Goal: Information Seeking & Learning: Learn about a topic

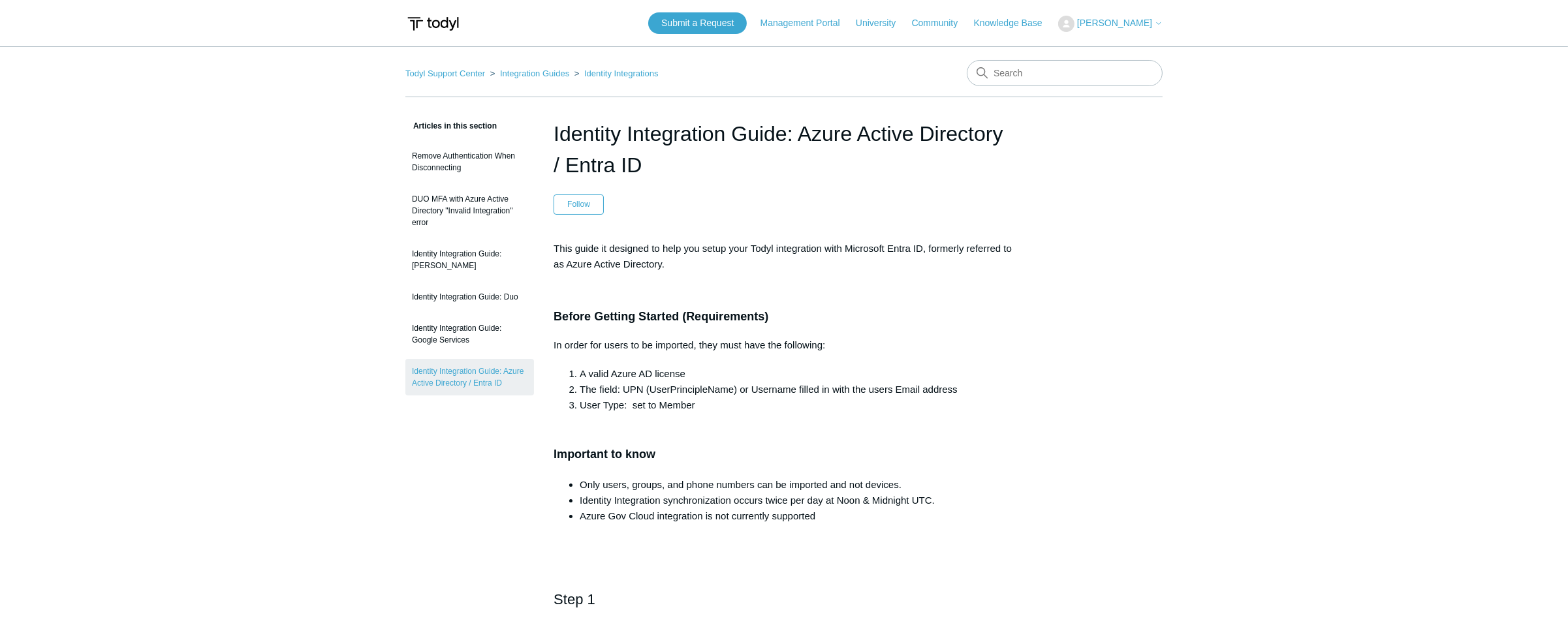
click at [745, 371] on li "A valid Azure AD license" at bounding box center [797, 374] width 435 height 15
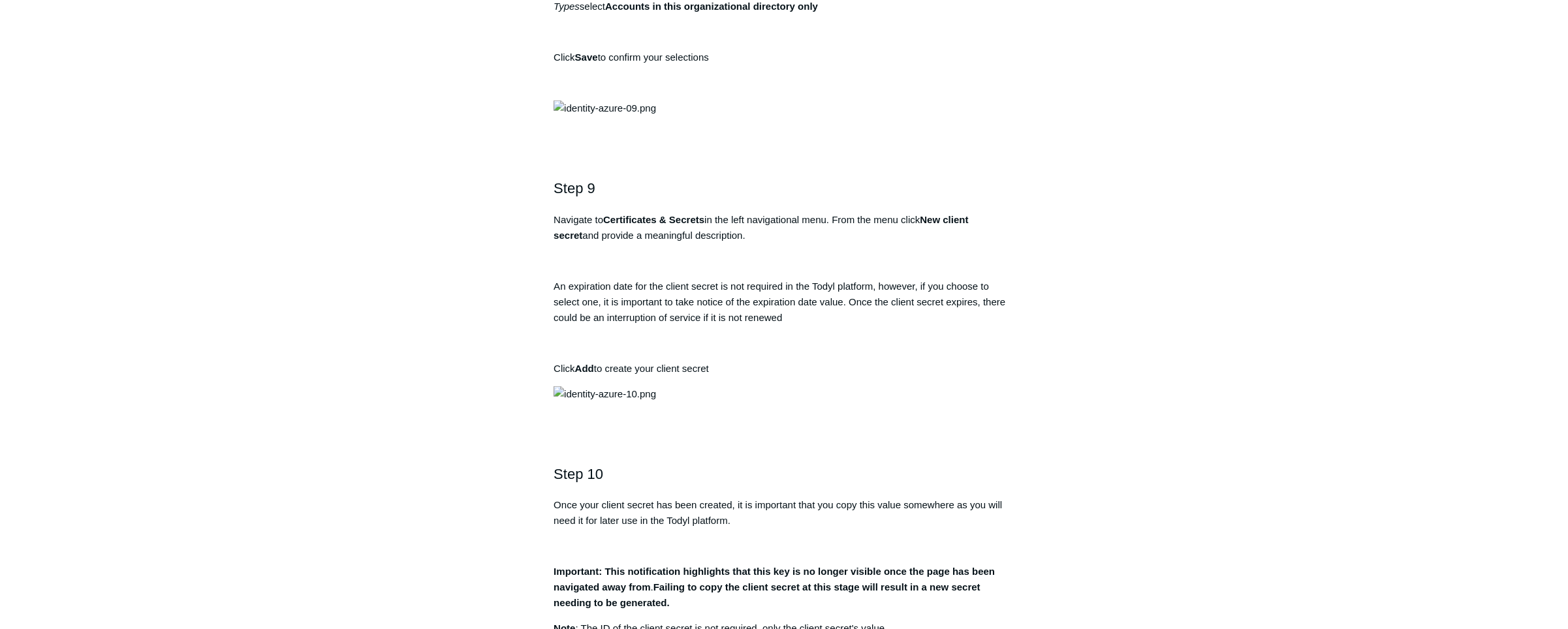
scroll to position [2374, 0]
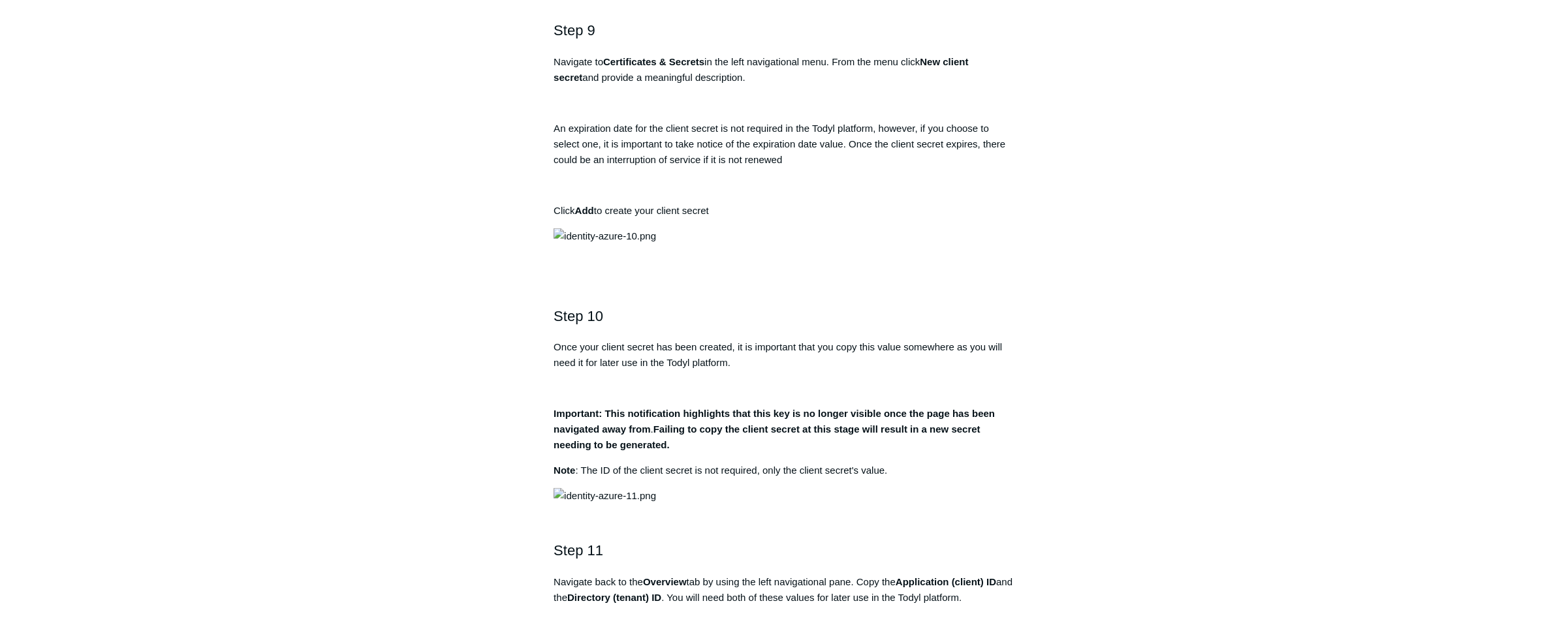
drag, startPoint x: 1114, startPoint y: 444, endPoint x: 1118, endPoint y: 456, distance: 12.6
click at [1118, 456] on div "Articles in this section Remove Authentication When Disconnecting DUO MFA with …" at bounding box center [784, 287] width 757 height 5085
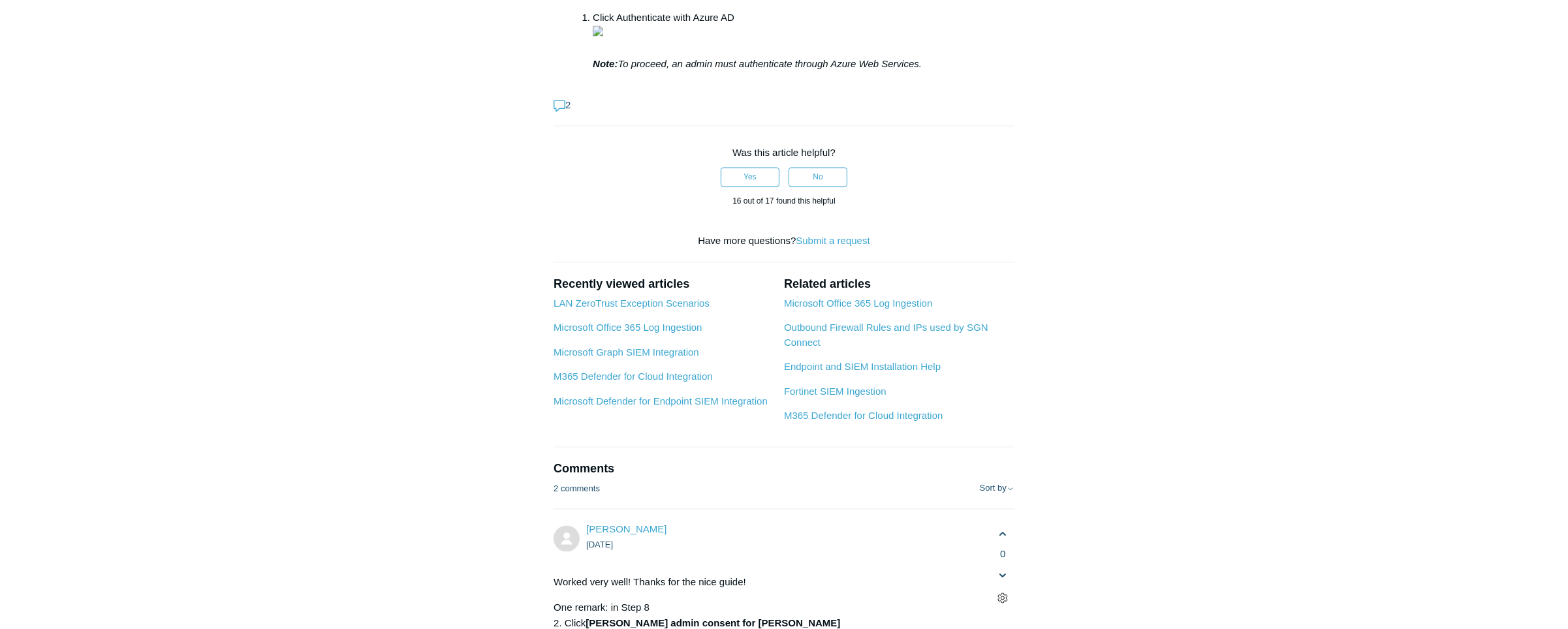
scroll to position [4431, 0]
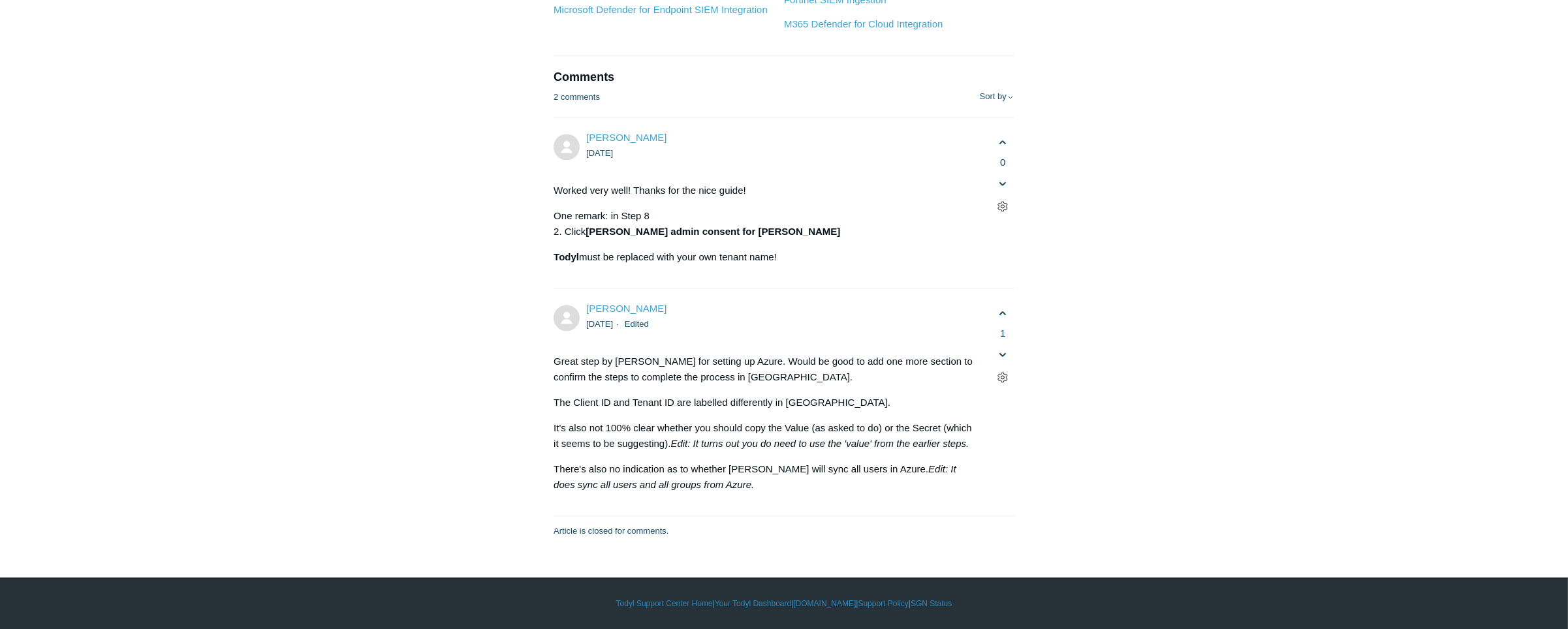
scroll to position [4905, 0]
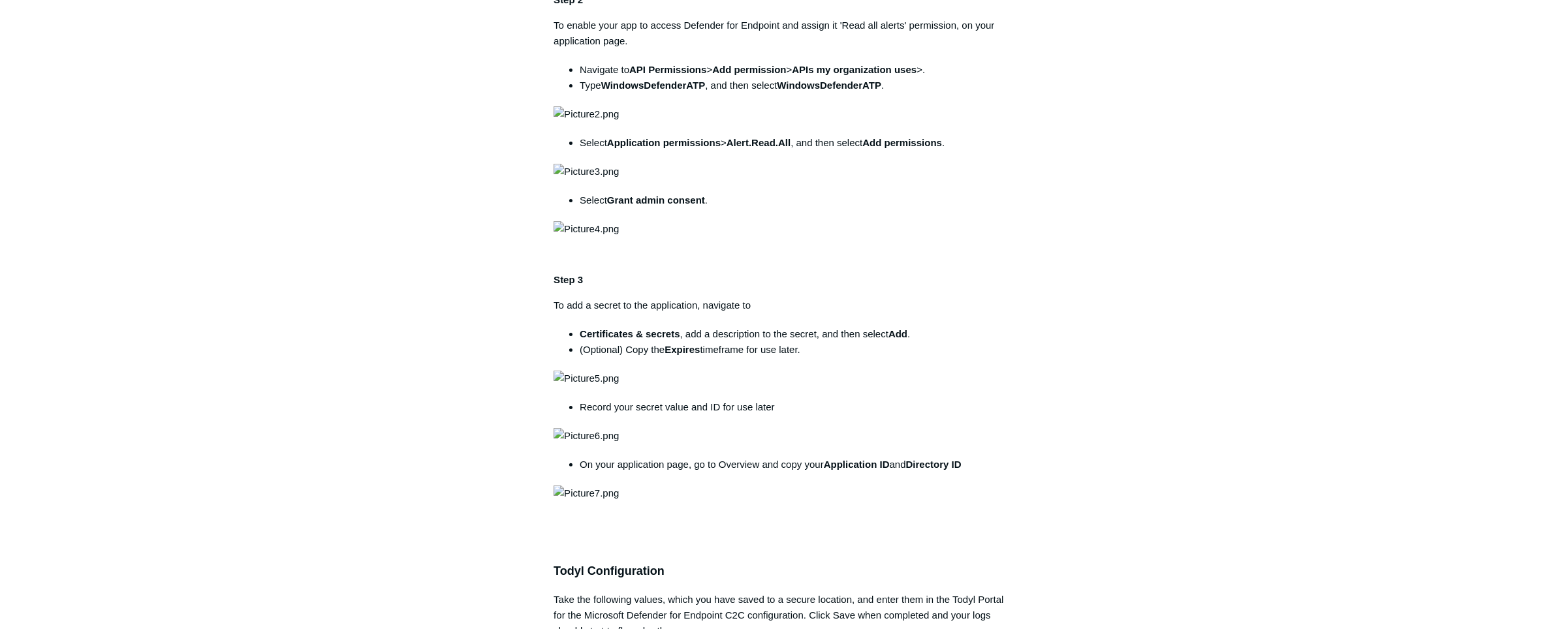
scroll to position [792, 0]
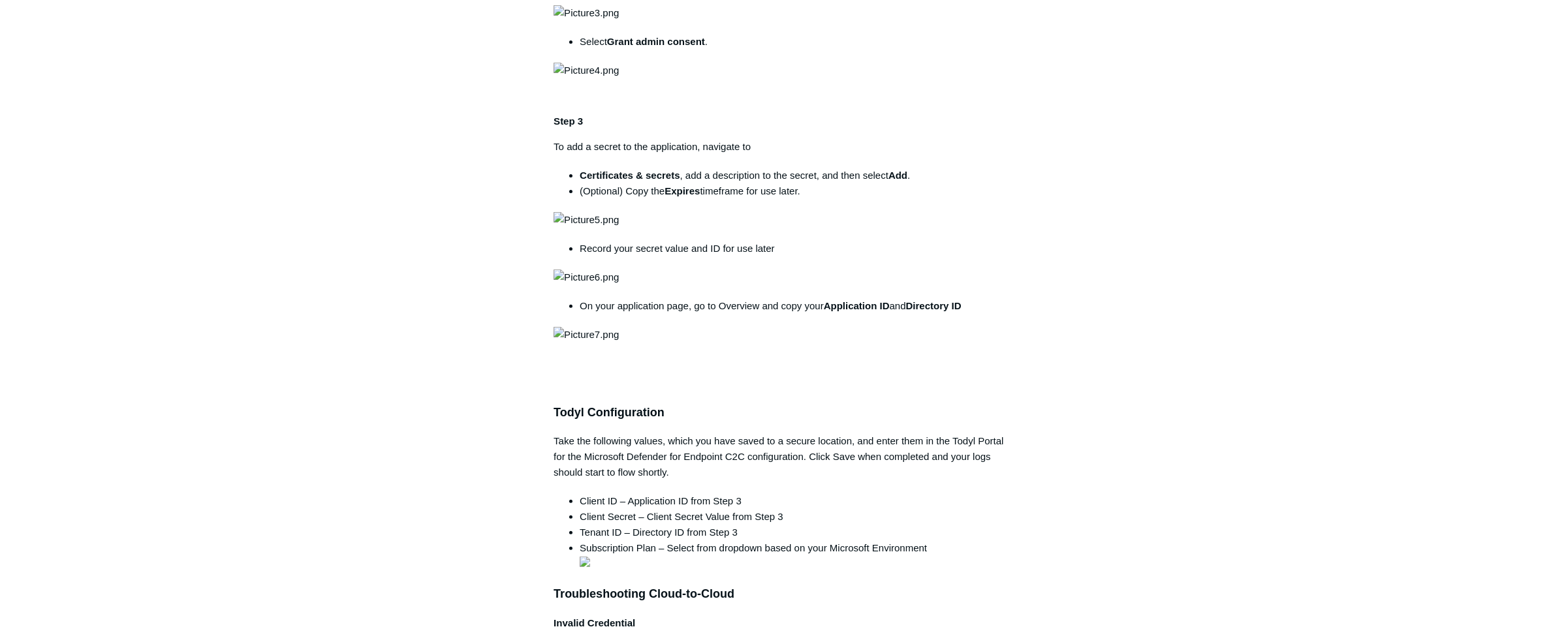
click at [1191, 417] on main "Todyl Support Center Integration Guides SIEM Integrations Articles in this sect…" at bounding box center [784, 420] width 1568 height 2330
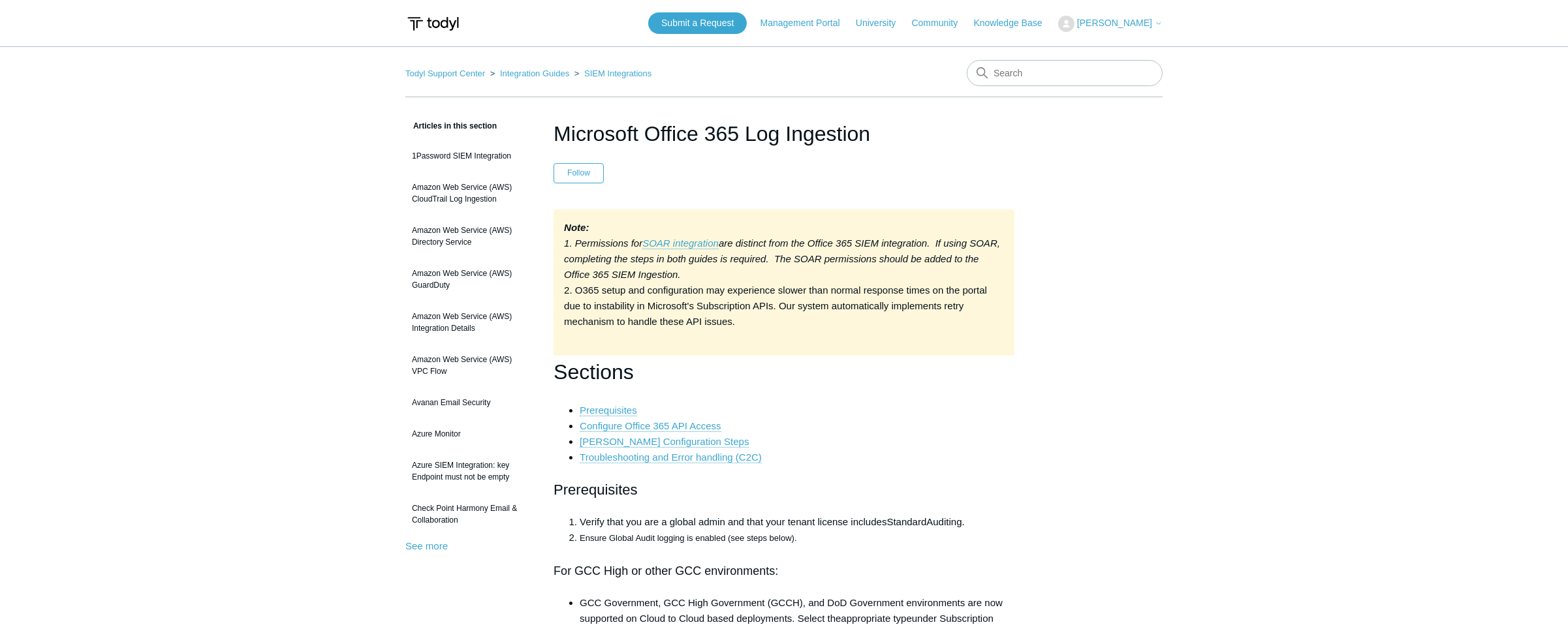
click at [1008, 440] on li "Todyl Portal Configuration Steps" at bounding box center [797, 442] width 435 height 15
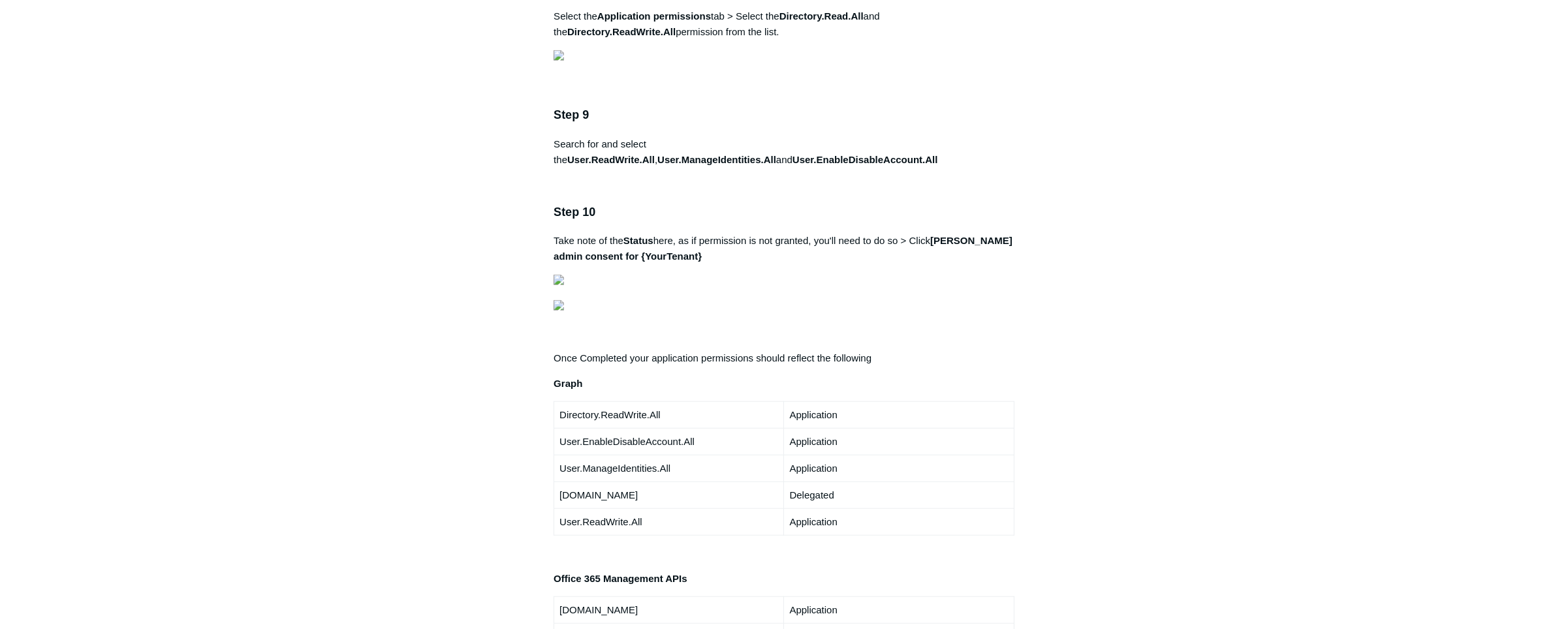
scroll to position [2216, 0]
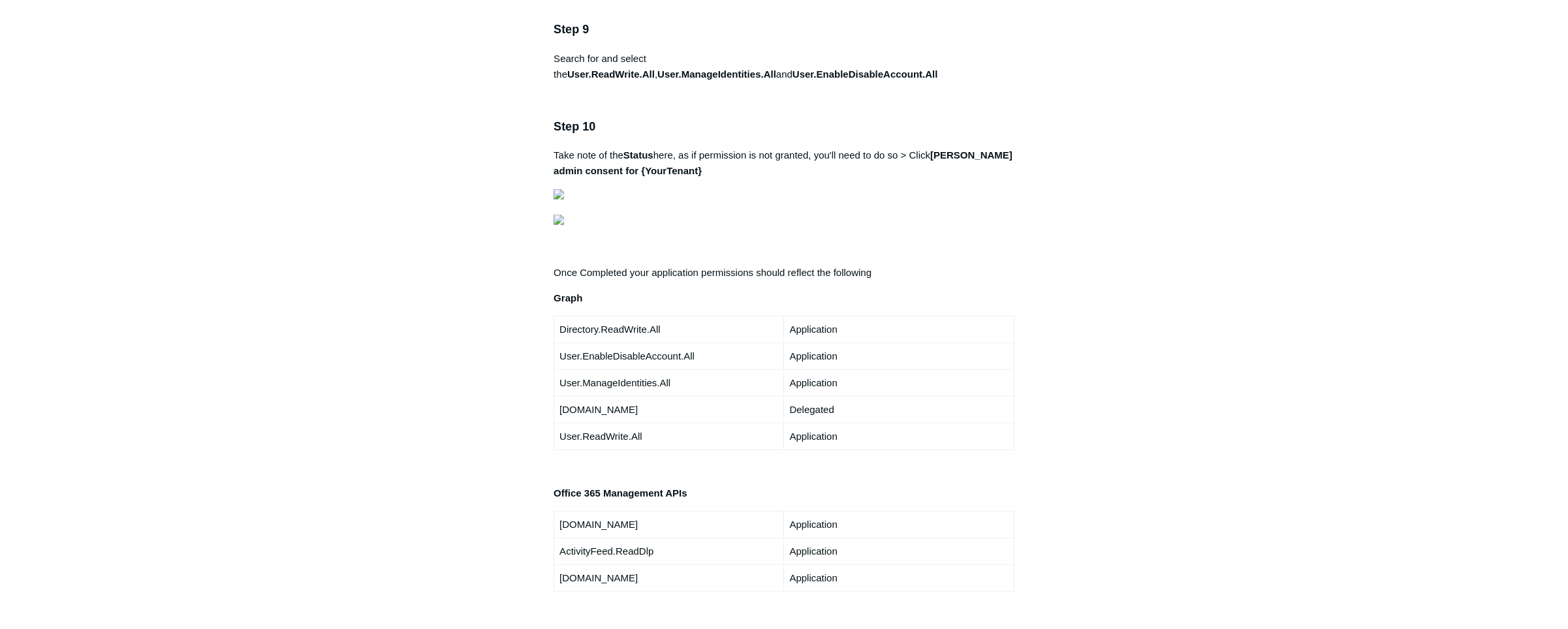
click at [1326, 406] on main "Todyl Support Center Integration Guides SIEM Integrations Articles in this sect…" at bounding box center [784, 162] width 1568 height 4662
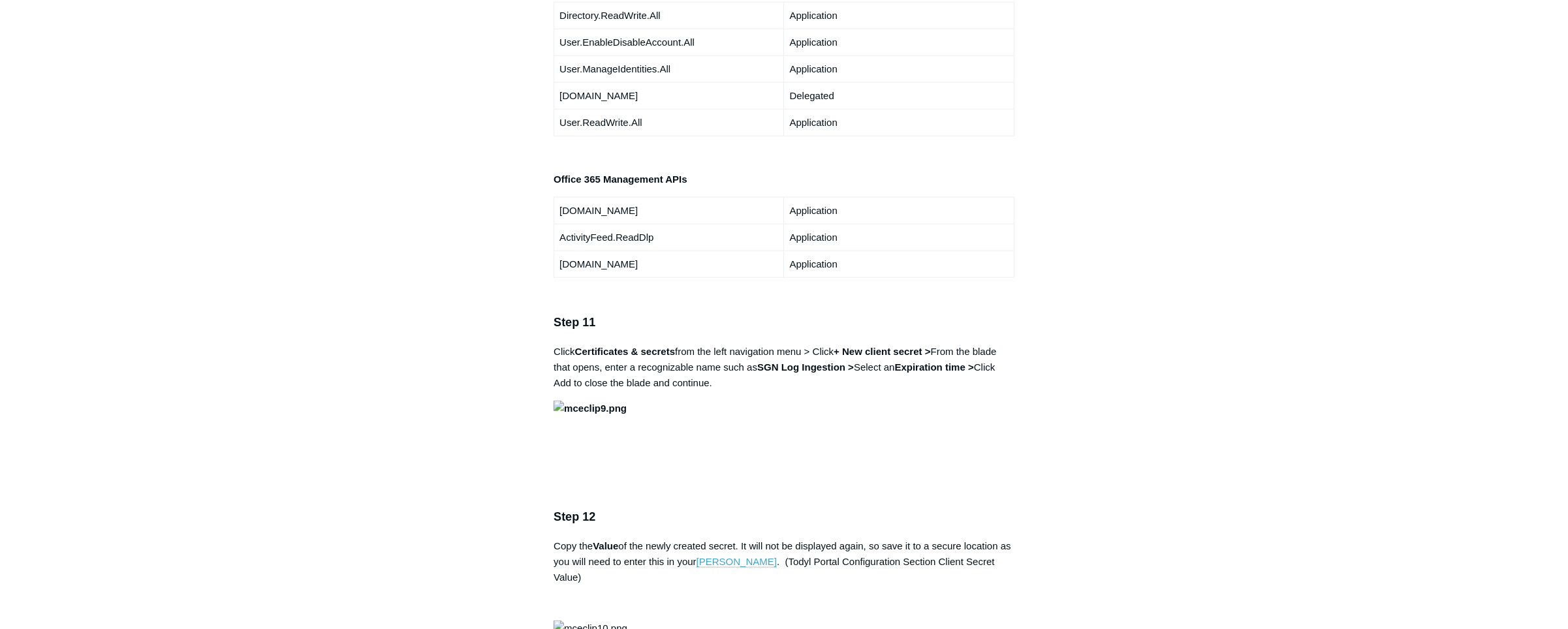
scroll to position [2531, 0]
drag, startPoint x: 1119, startPoint y: 418, endPoint x: 1129, endPoint y: 413, distance: 11.2
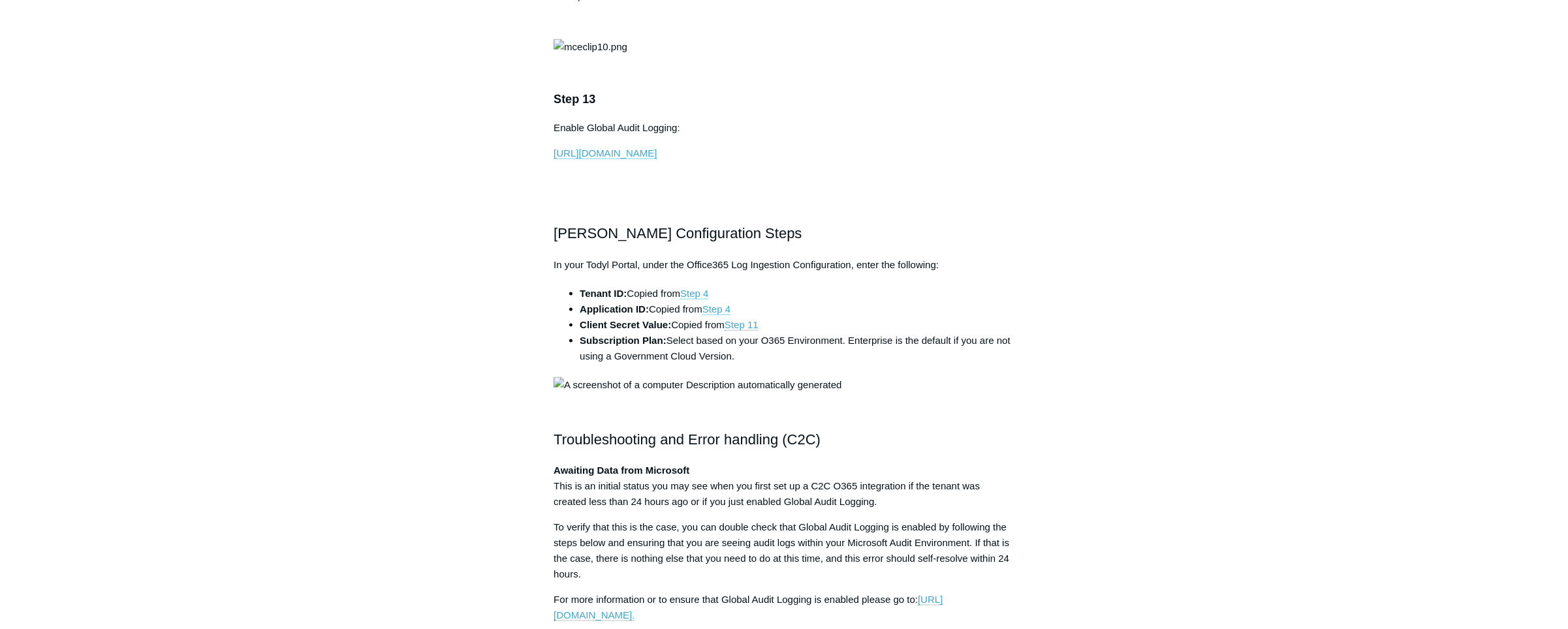
scroll to position [3165, 0]
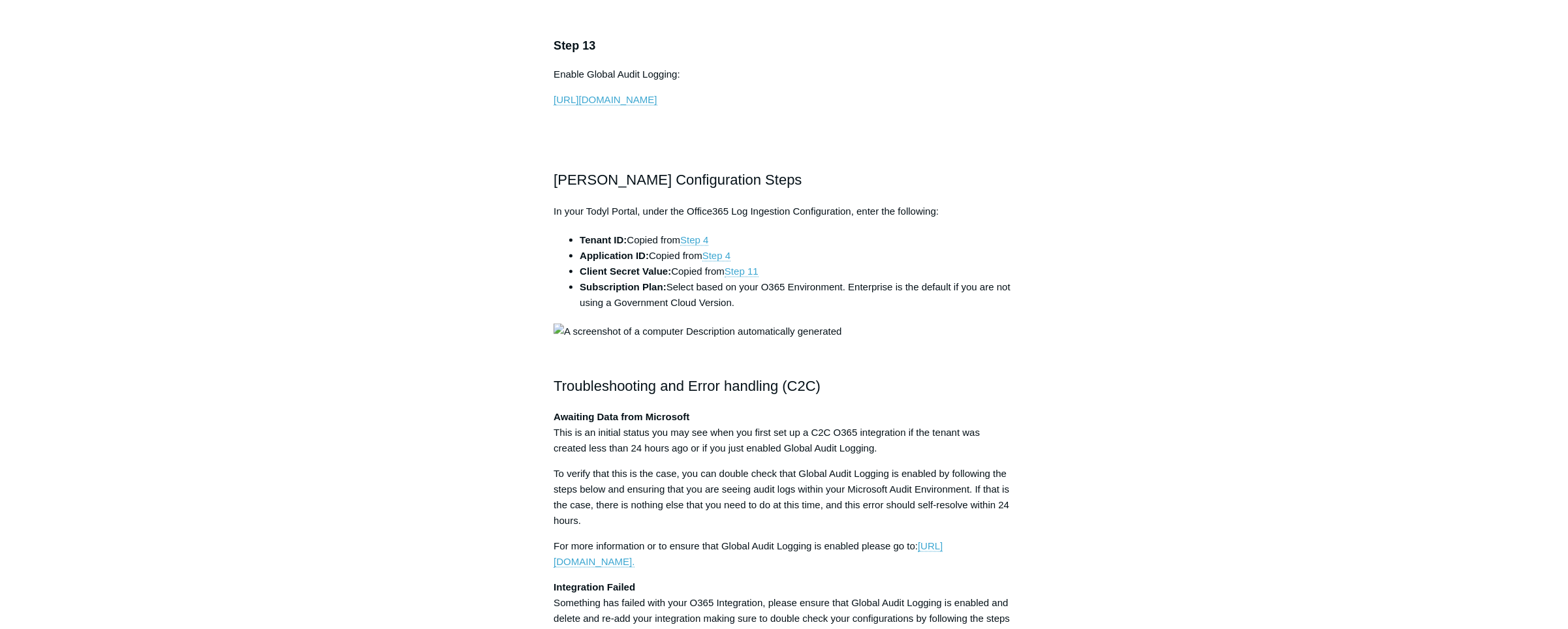
drag, startPoint x: 1233, startPoint y: 462, endPoint x: 1244, endPoint y: 457, distance: 12.1
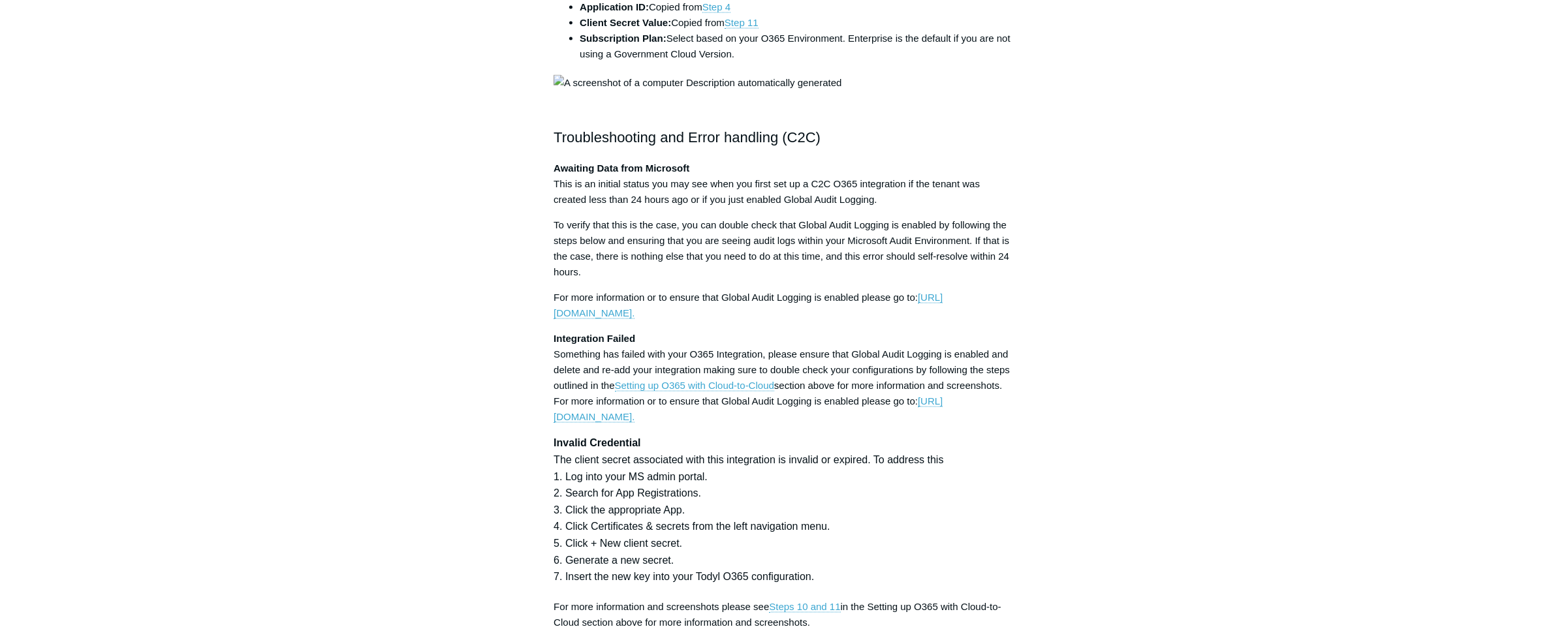
scroll to position [3481, 0]
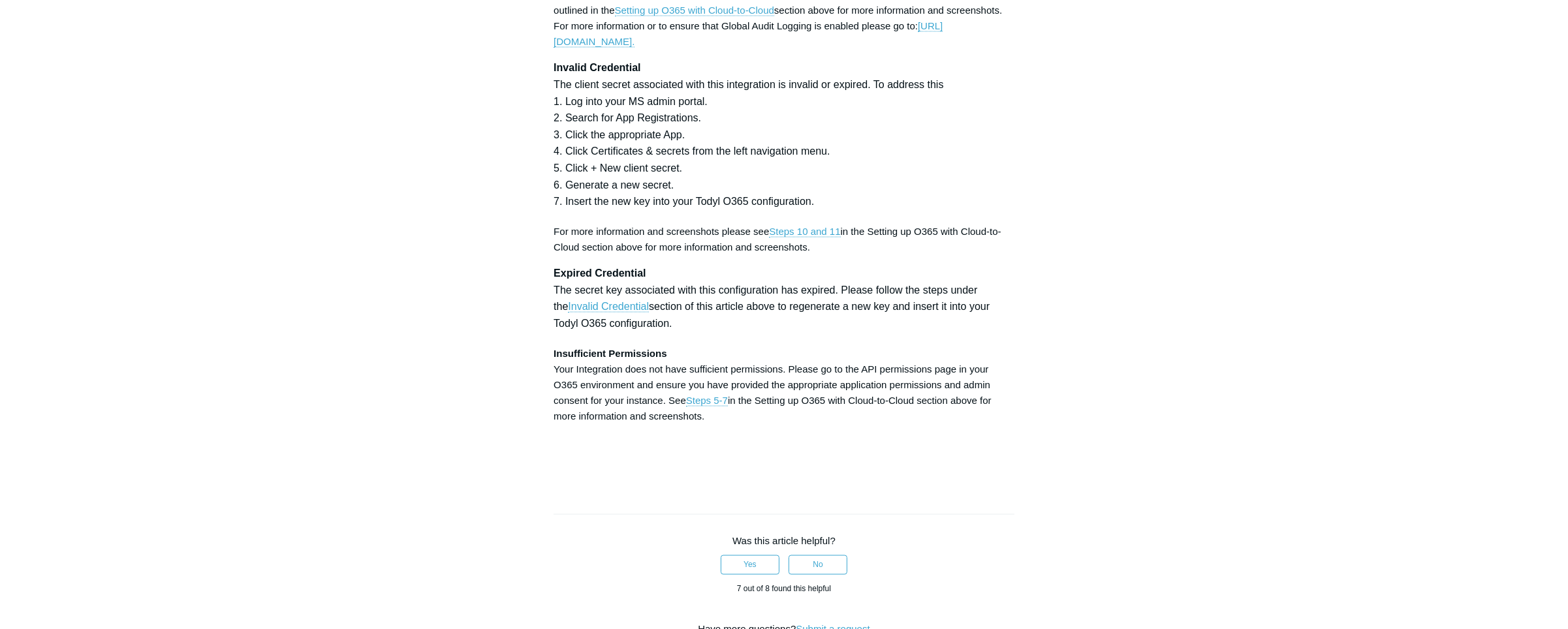
scroll to position [3798, 0]
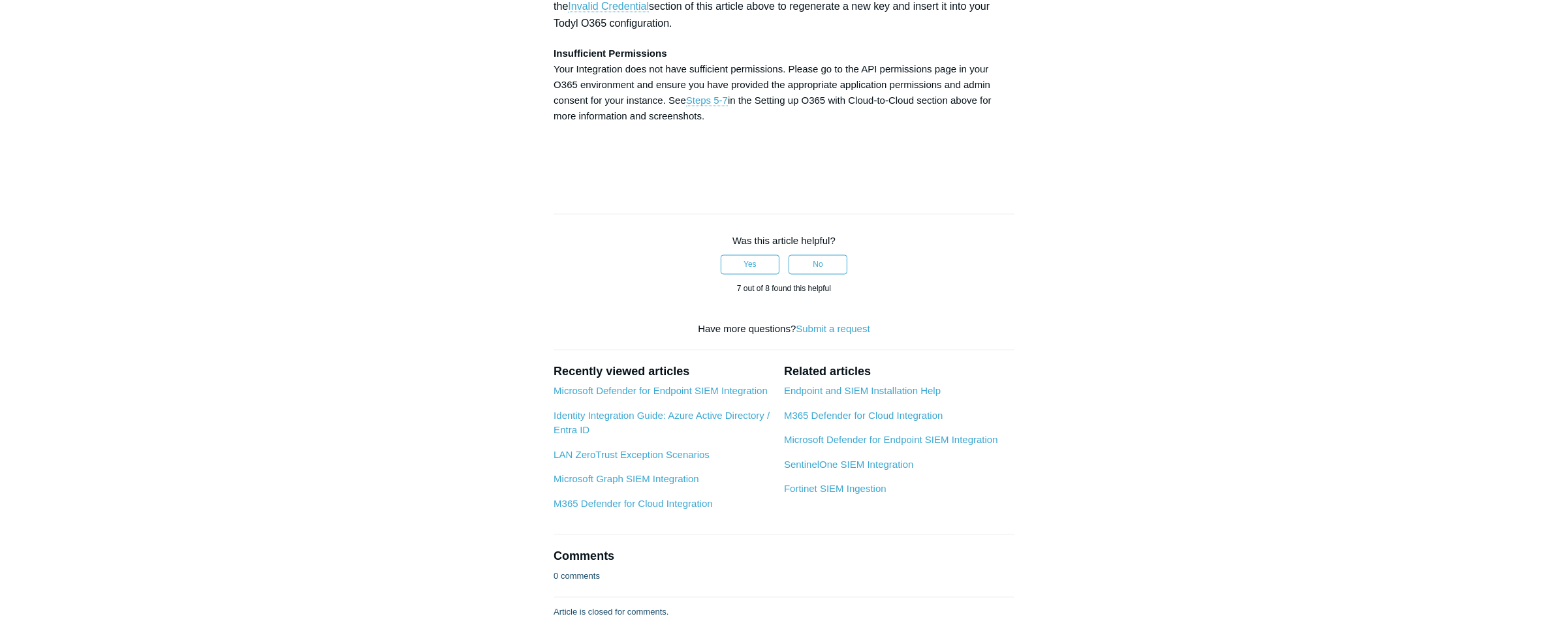
scroll to position [4115, 0]
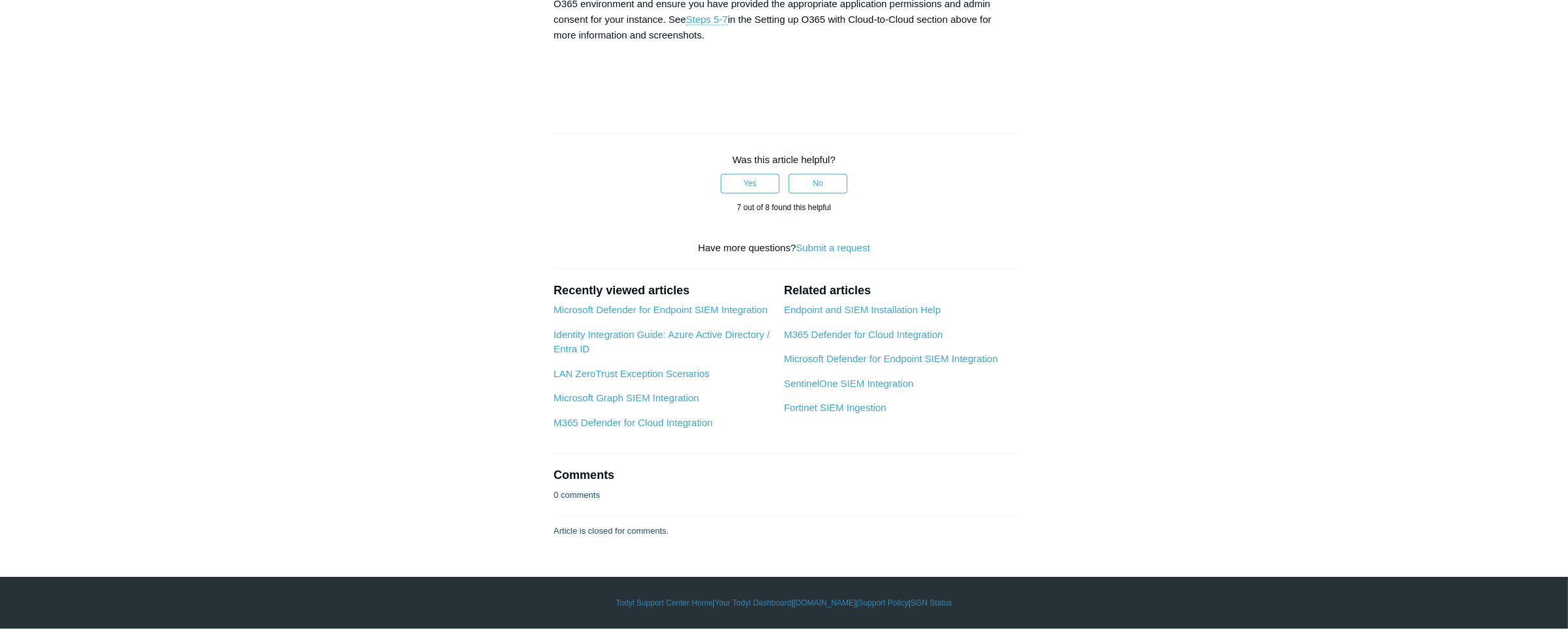
scroll to position [4431, 0]
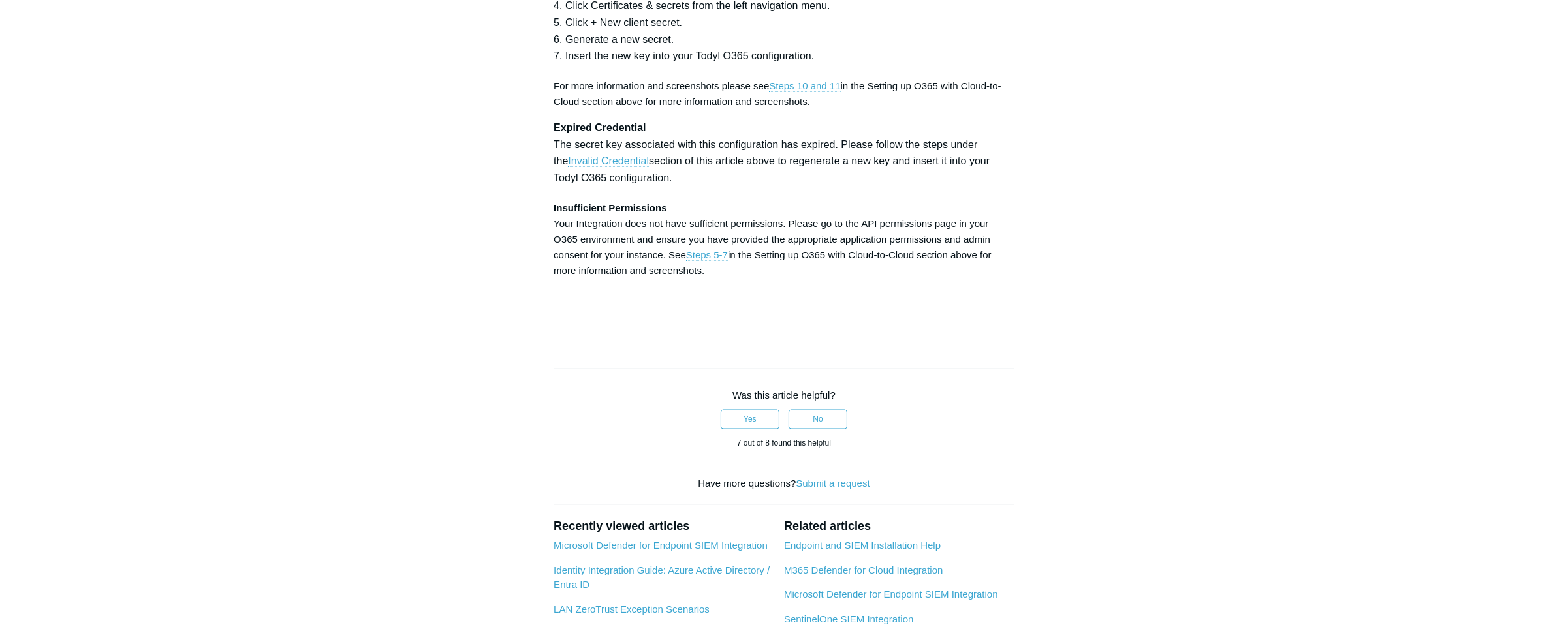
scroll to position [3956, 0]
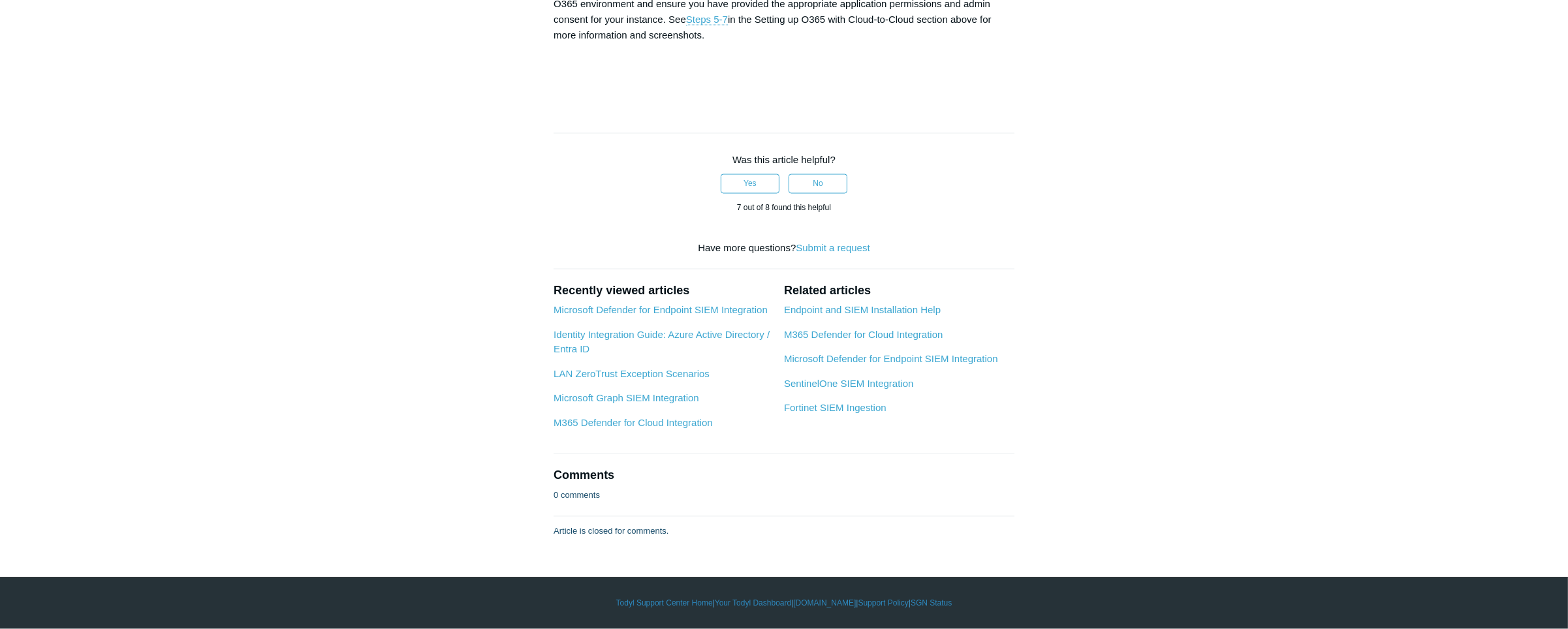
scroll to position [5381, 0]
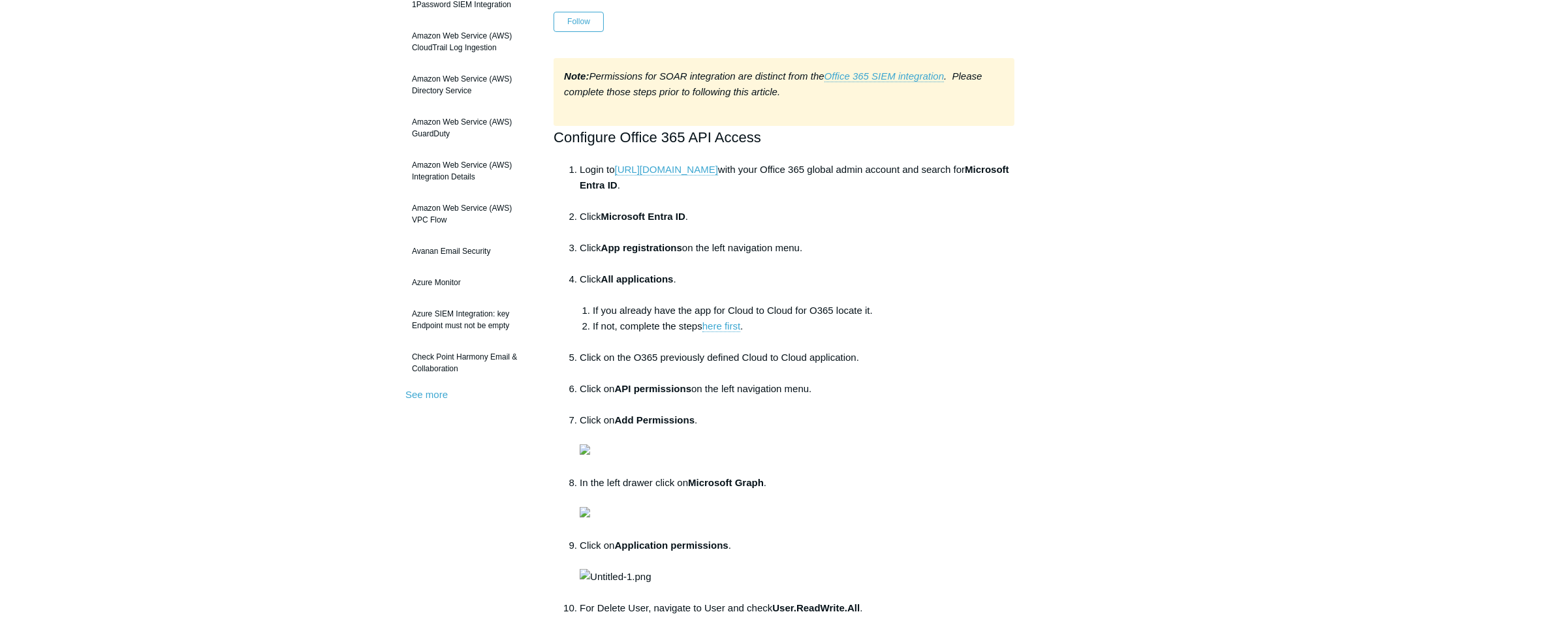
scroll to position [158, 0]
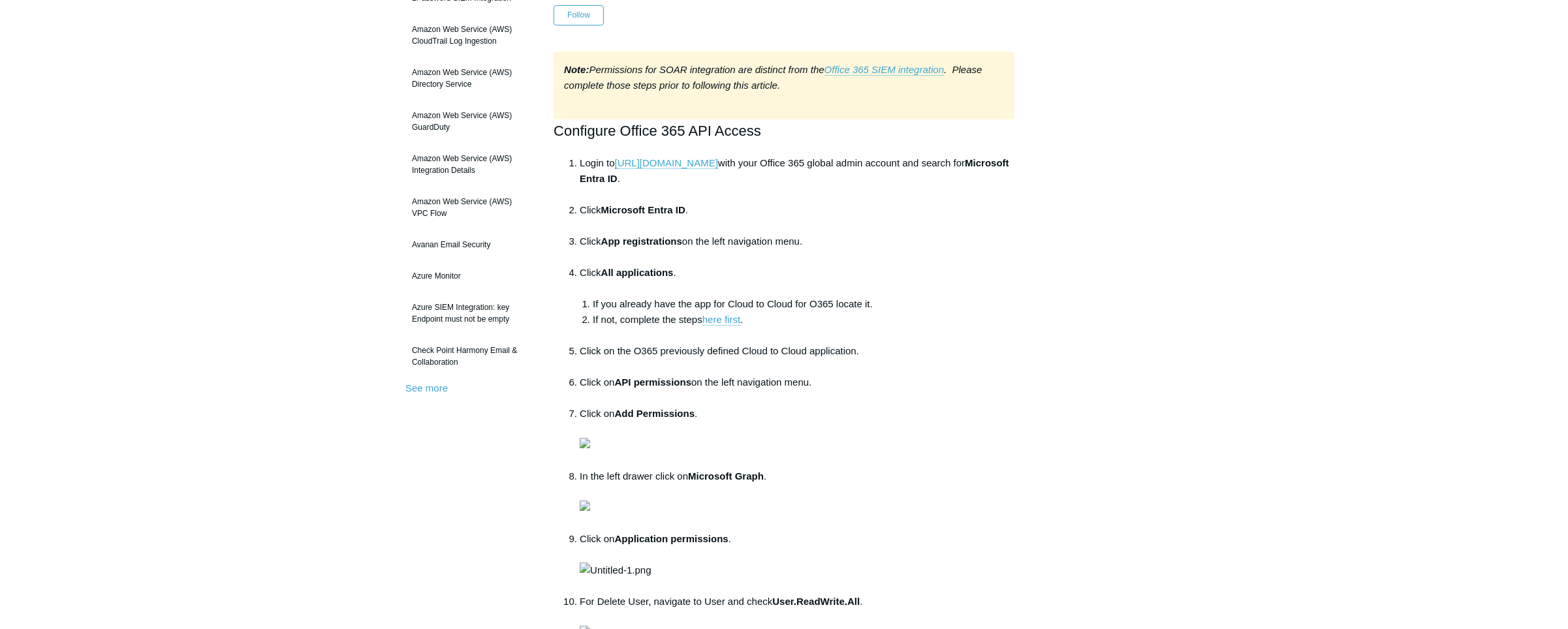
click at [832, 361] on li "Click on the O365 previously defined Cloud to Cloud application." at bounding box center [797, 359] width 435 height 32
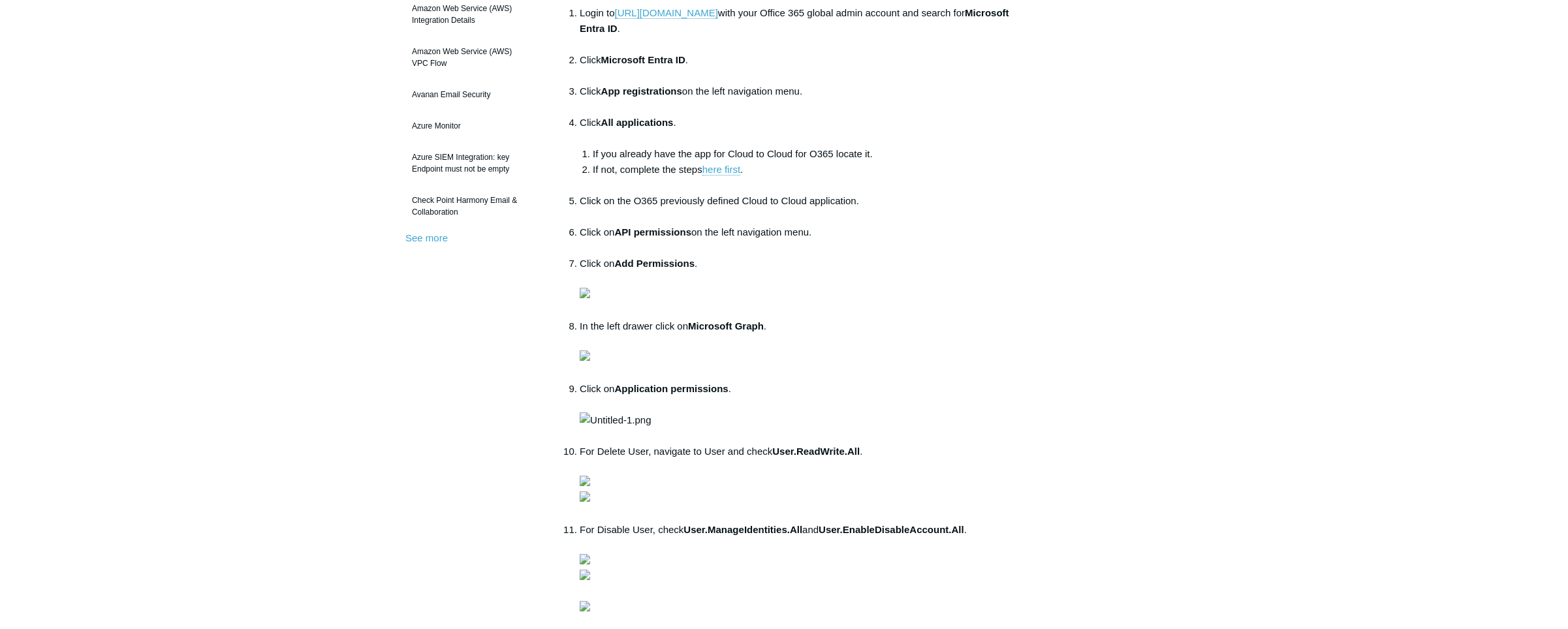
scroll to position [317, 0]
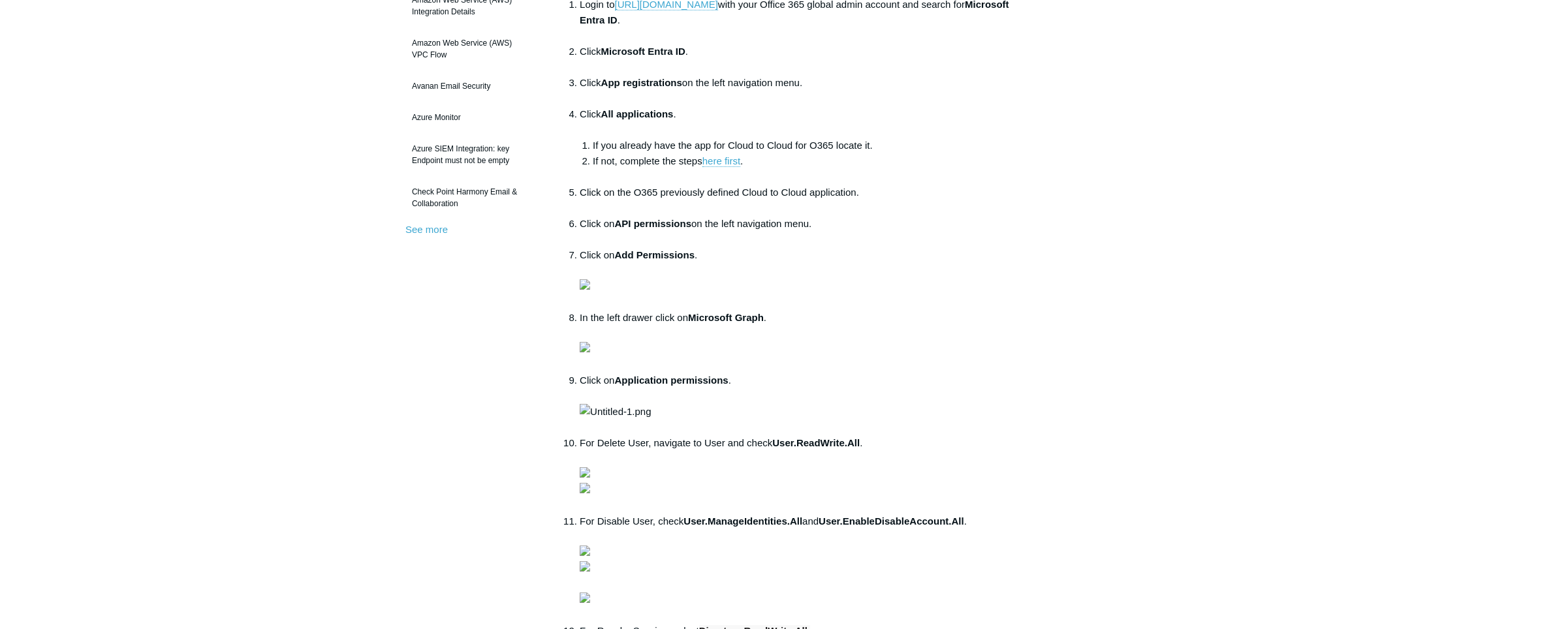
click at [1169, 376] on main "Todyl Support Center Integration Guides SIEM Integrations Articles in this sect…" at bounding box center [784, 475] width 1568 height 1491
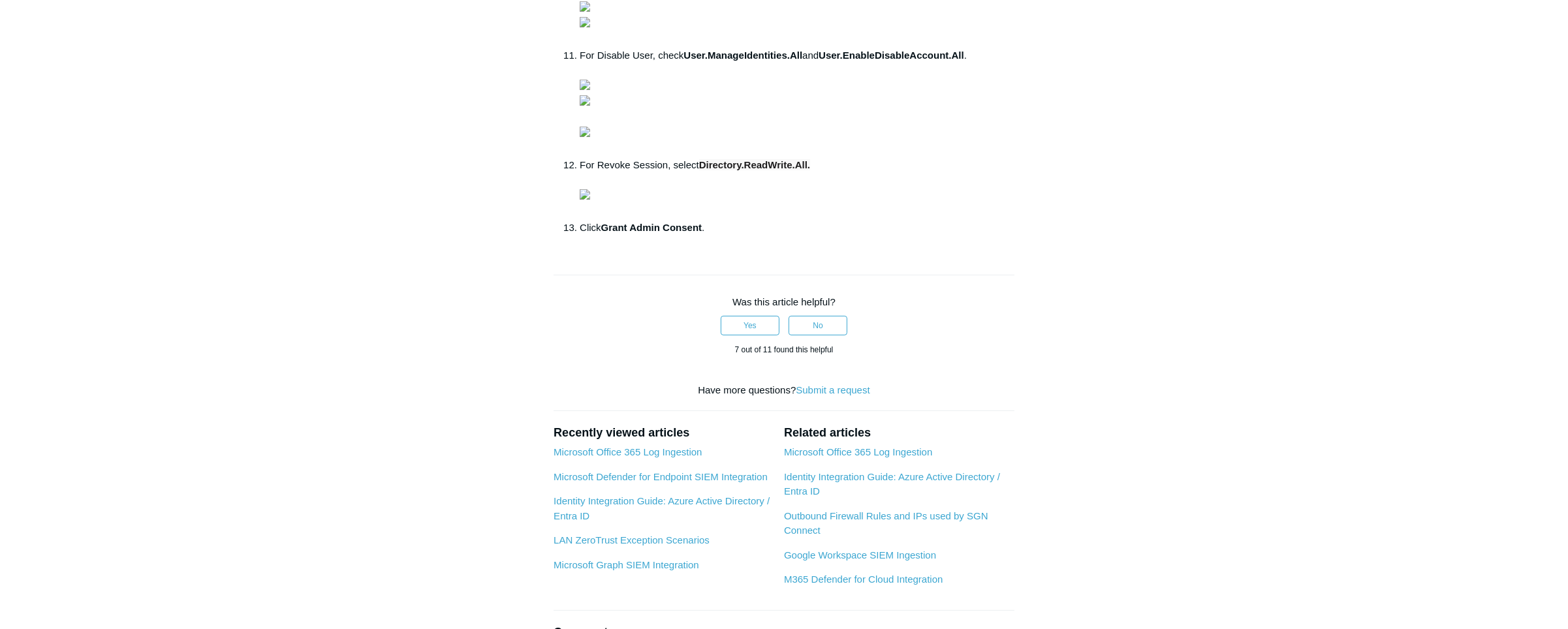
scroll to position [792, 0]
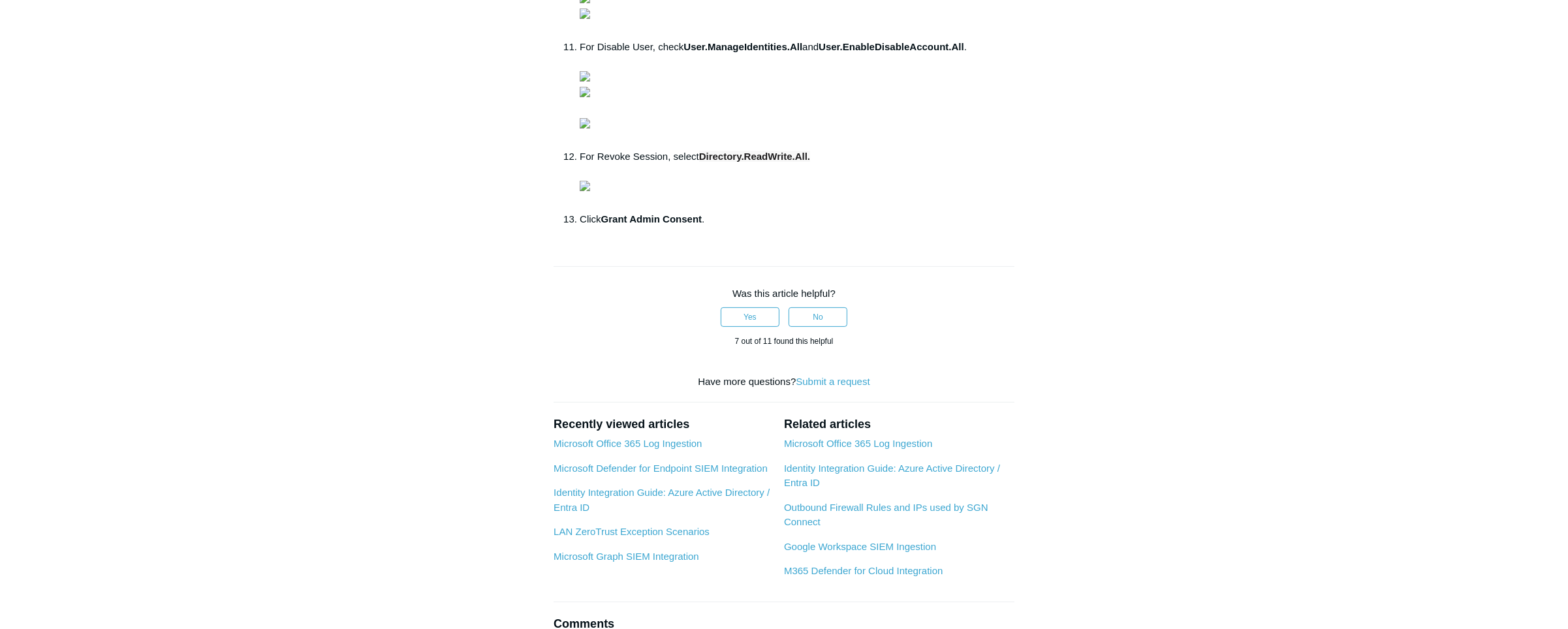
click at [1257, 430] on main "Todyl Support Center Integration Guides SIEM Integrations Articles in this sect…" at bounding box center [784, 1] width 1568 height 1491
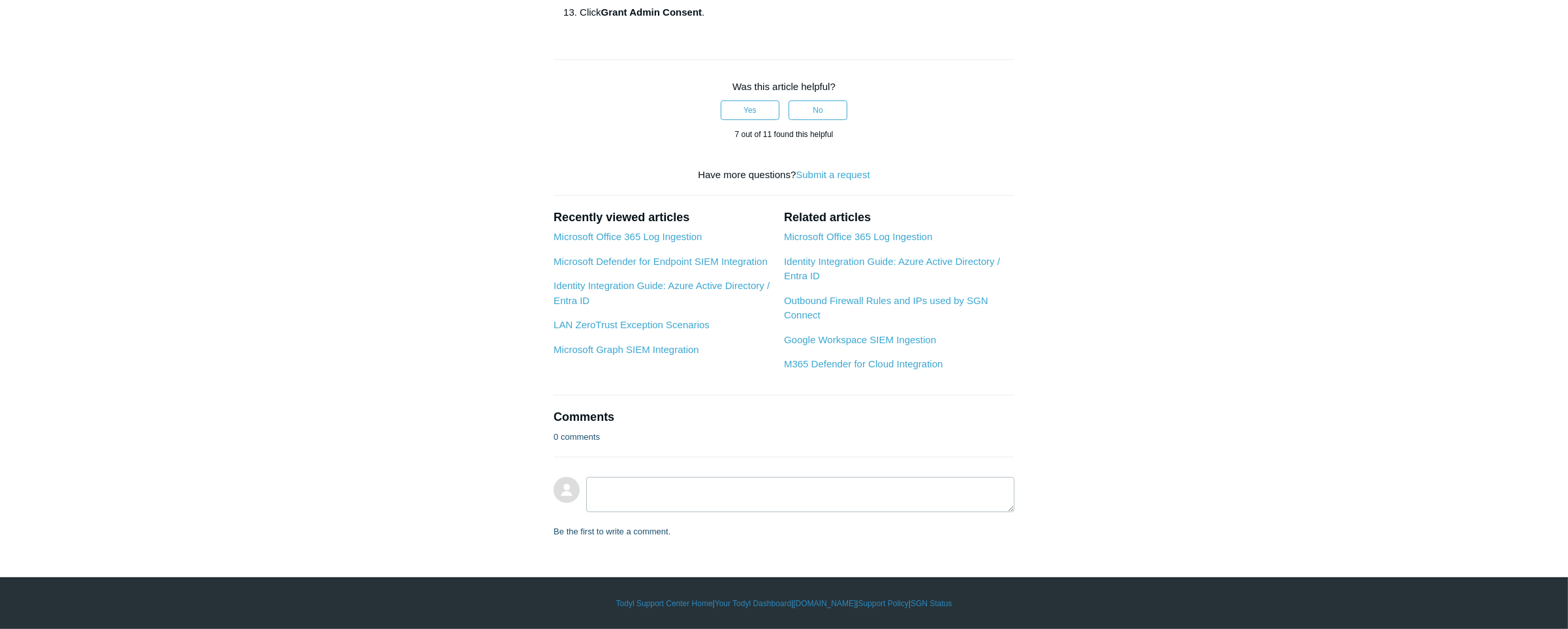
scroll to position [1107, 0]
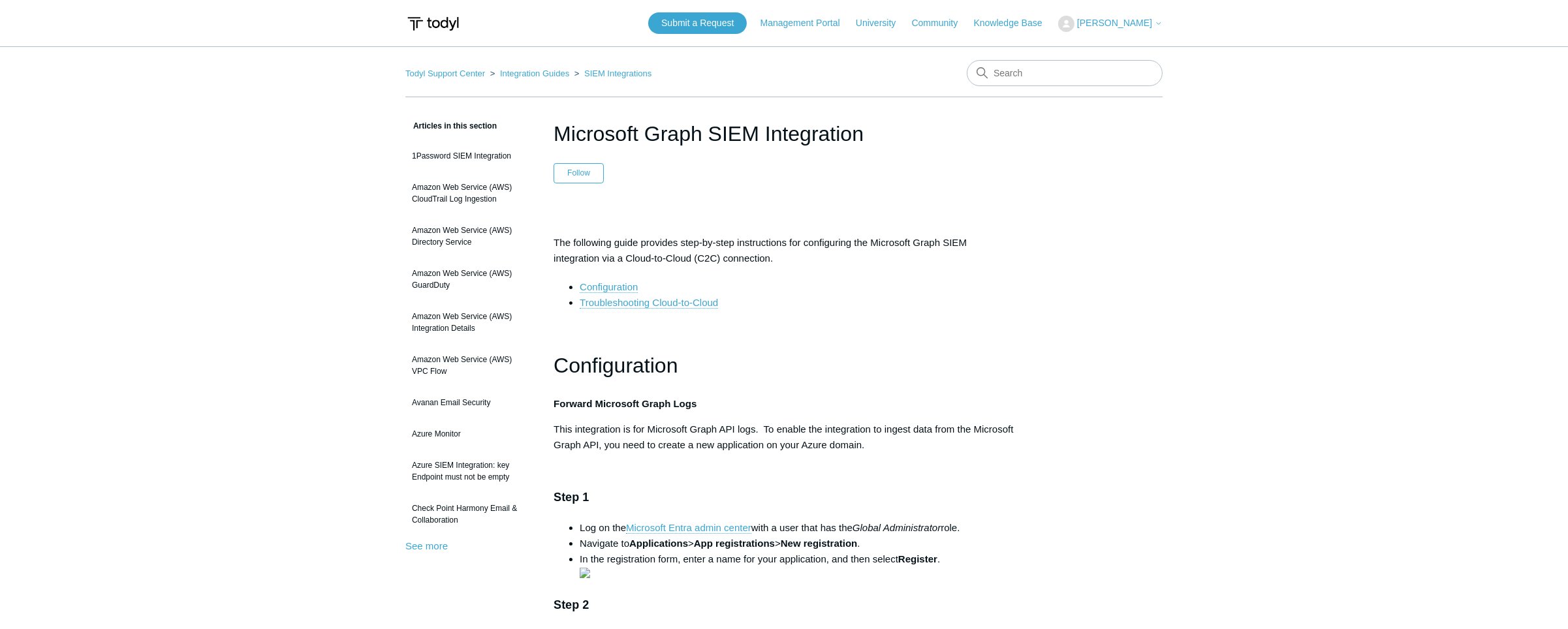
scroll to position [317, 0]
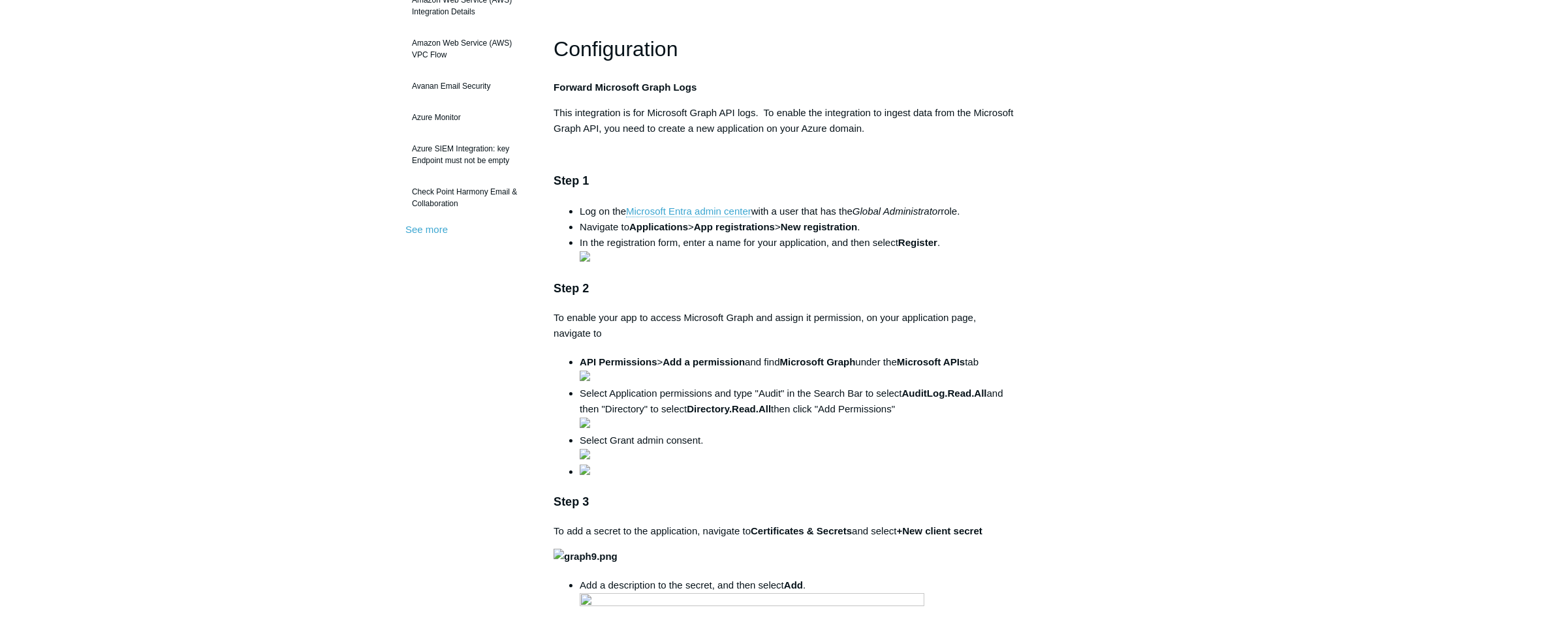
drag, startPoint x: 432, startPoint y: 389, endPoint x: 478, endPoint y: 441, distance: 69.4
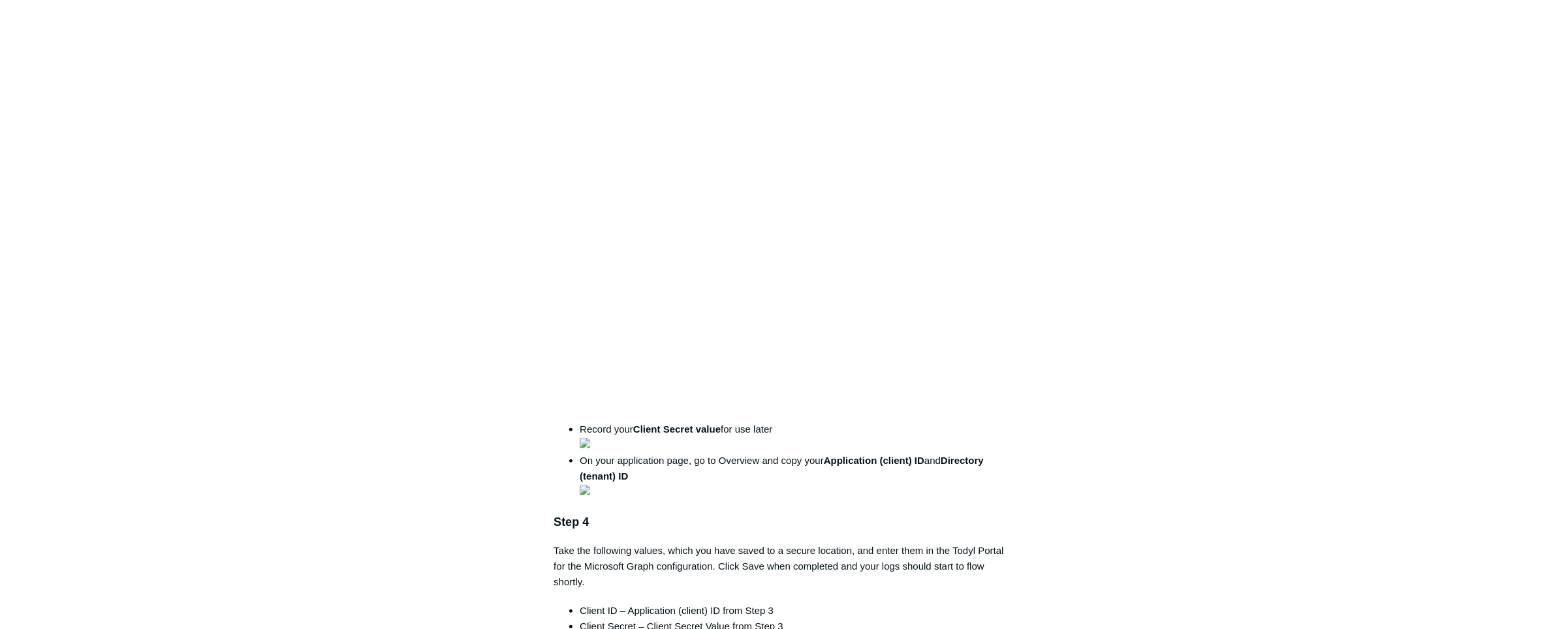
scroll to position [949, 0]
click at [1149, 498] on div "Articles in this section 1Password SIEM Integration Amazon Web Service (AWS) Cl…" at bounding box center [784, 324] width 757 height 2311
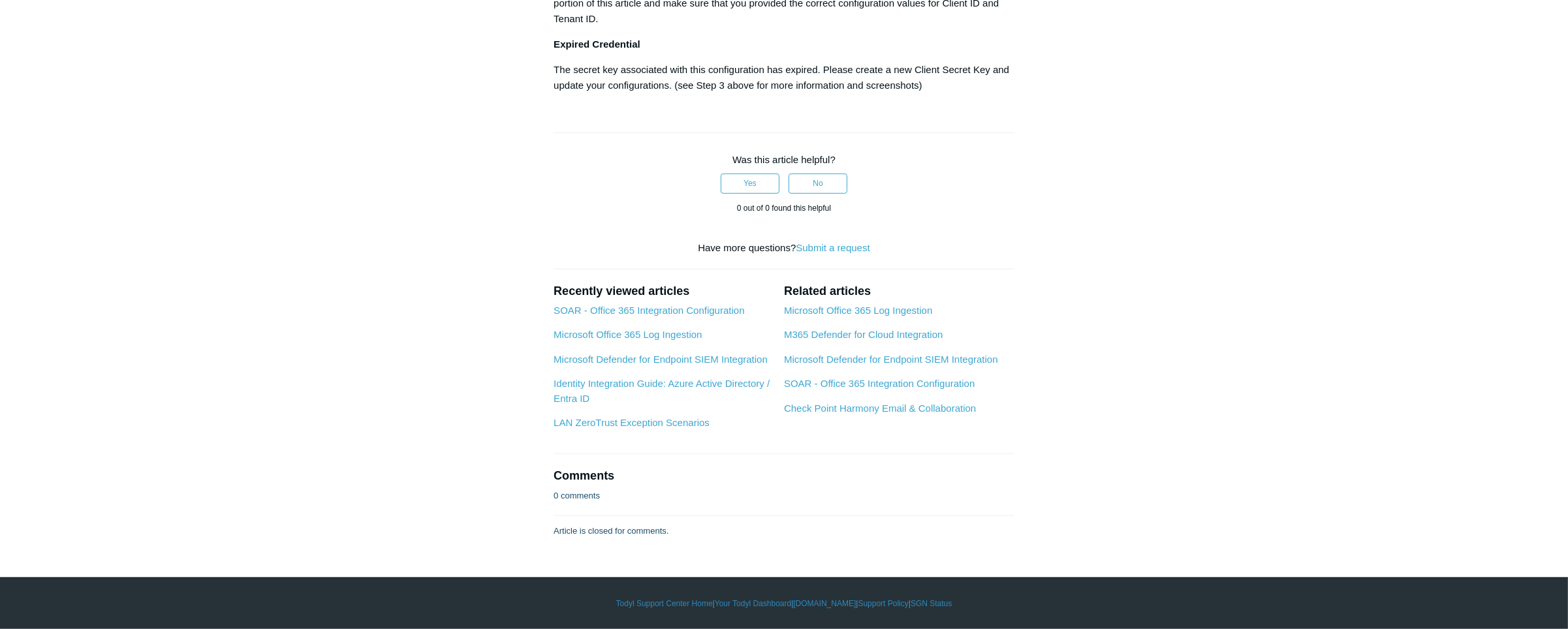
scroll to position [2057, 0]
